Goal: Check status: Check status

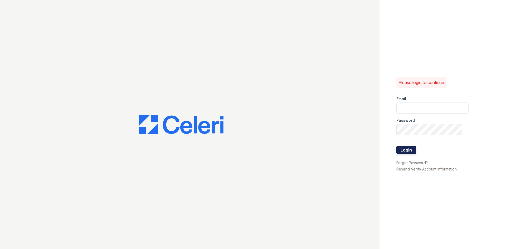
type input "jratley@trinity-pm.com"
click at [409, 148] on button "Login" at bounding box center [406, 150] width 20 height 8
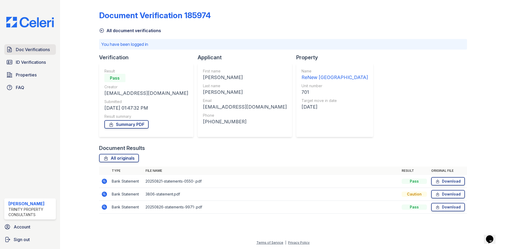
click at [17, 49] on span "Doc Verifications" at bounding box center [33, 49] width 34 height 6
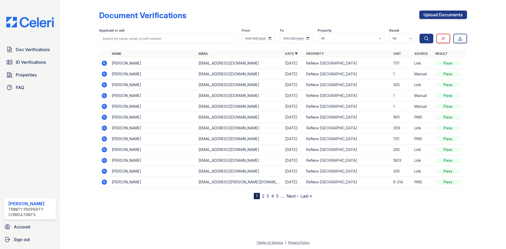
click at [105, 95] on icon at bounding box center [104, 95] width 6 height 6
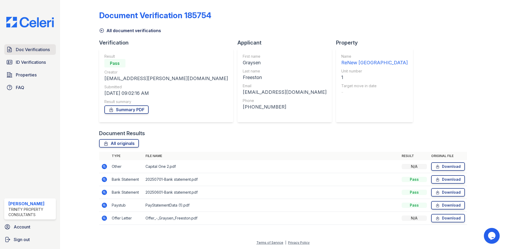
click at [23, 49] on span "Doc Verifications" at bounding box center [33, 49] width 34 height 6
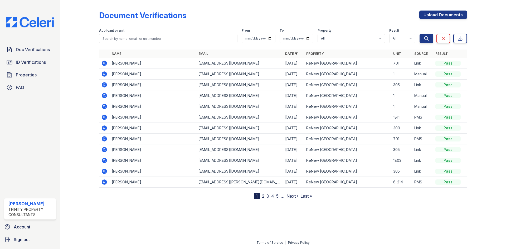
click at [105, 95] on icon at bounding box center [104, 95] width 5 height 5
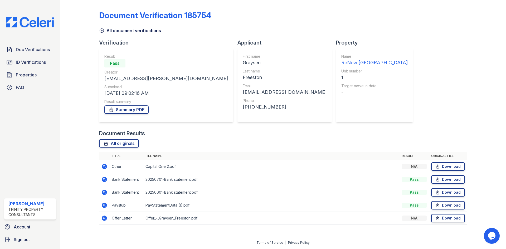
click at [104, 205] on icon at bounding box center [103, 204] width 1 height 1
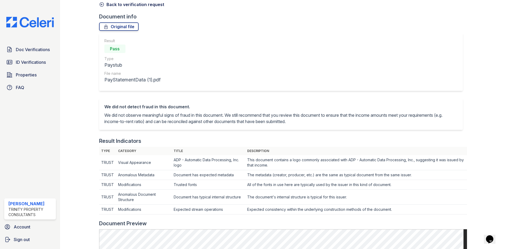
scroll to position [10, 0]
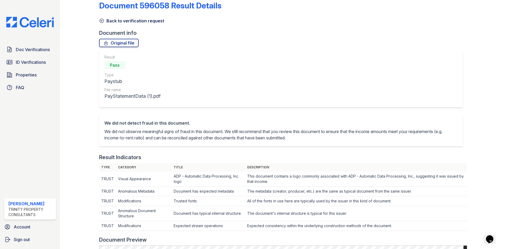
click at [103, 19] on icon at bounding box center [101, 20] width 5 height 5
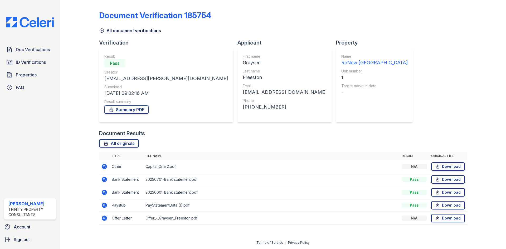
click at [104, 192] on icon at bounding box center [103, 191] width 1 height 1
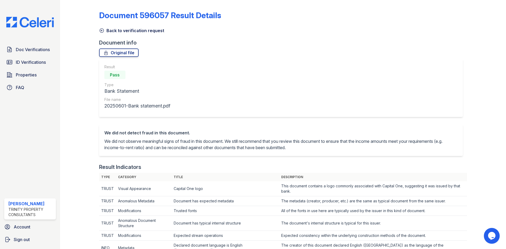
click at [101, 31] on icon at bounding box center [102, 31] width 4 height 4
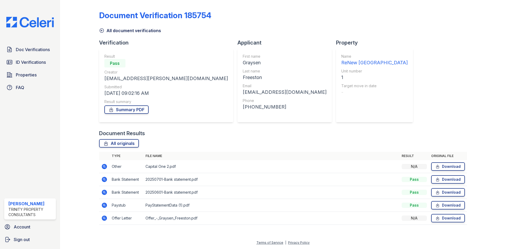
click at [104, 181] on icon at bounding box center [104, 179] width 5 height 5
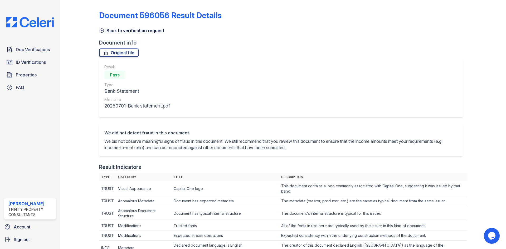
click at [101, 32] on icon at bounding box center [101, 30] width 5 height 5
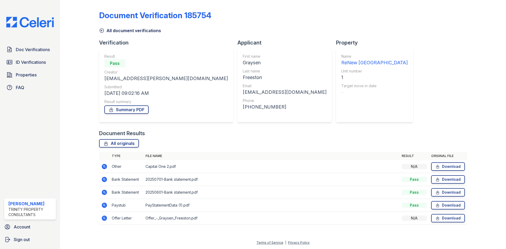
click at [104, 219] on icon at bounding box center [104, 217] width 5 height 5
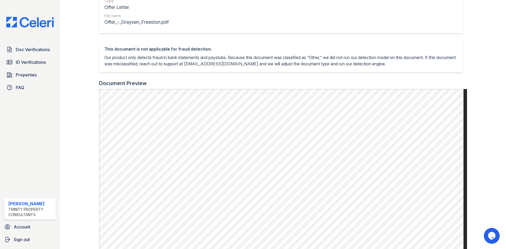
scroll to position [105, 0]
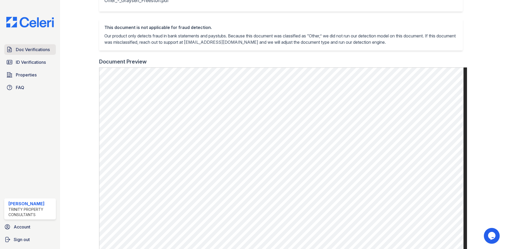
click at [33, 50] on span "Doc Verifications" at bounding box center [33, 49] width 34 height 6
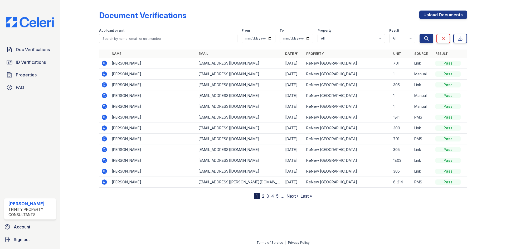
click at [106, 75] on icon at bounding box center [104, 73] width 5 height 5
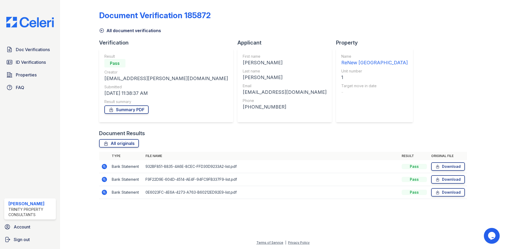
click at [104, 166] on icon at bounding box center [103, 165] width 1 height 1
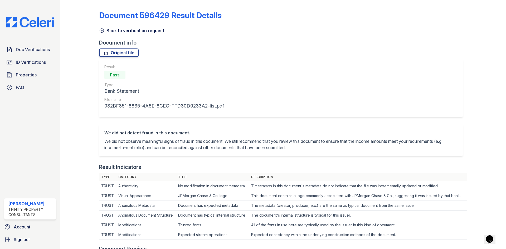
click at [103, 30] on icon at bounding box center [101, 30] width 5 height 5
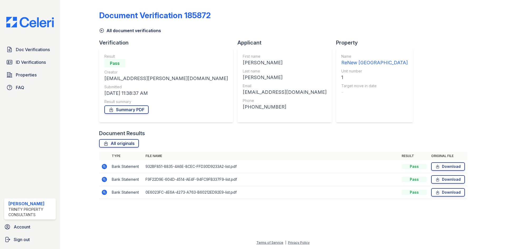
click at [105, 165] on icon at bounding box center [104, 166] width 5 height 5
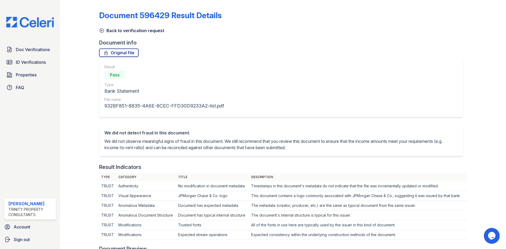
click at [101, 31] on icon at bounding box center [102, 31] width 4 height 4
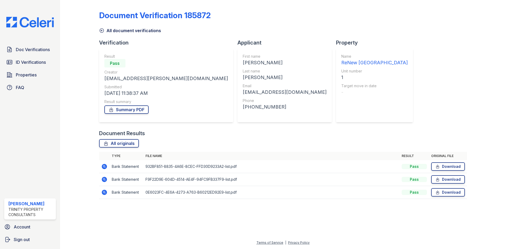
click at [105, 179] on icon at bounding box center [104, 179] width 6 height 6
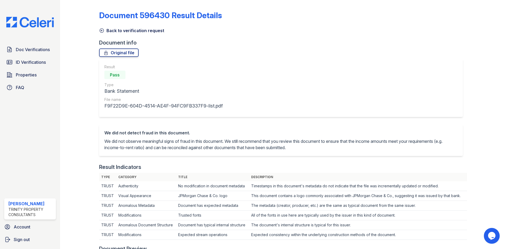
click at [99, 29] on icon at bounding box center [101, 30] width 5 height 5
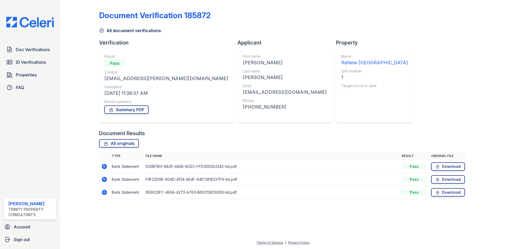
click at [102, 194] on icon at bounding box center [104, 192] width 6 height 6
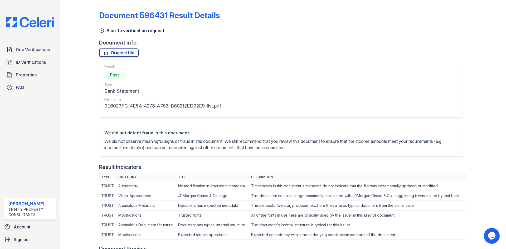
click at [100, 30] on icon at bounding box center [101, 30] width 5 height 5
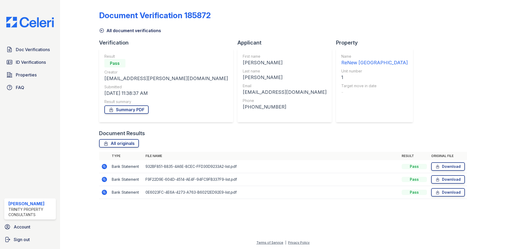
click at [104, 168] on icon at bounding box center [104, 166] width 5 height 5
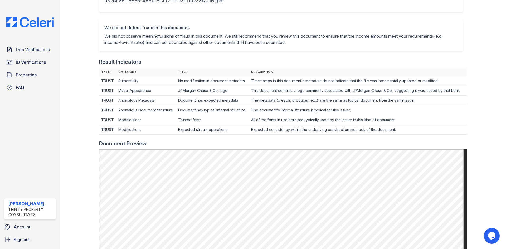
scroll to position [105, 0]
